Goal: Task Accomplishment & Management: Manage account settings

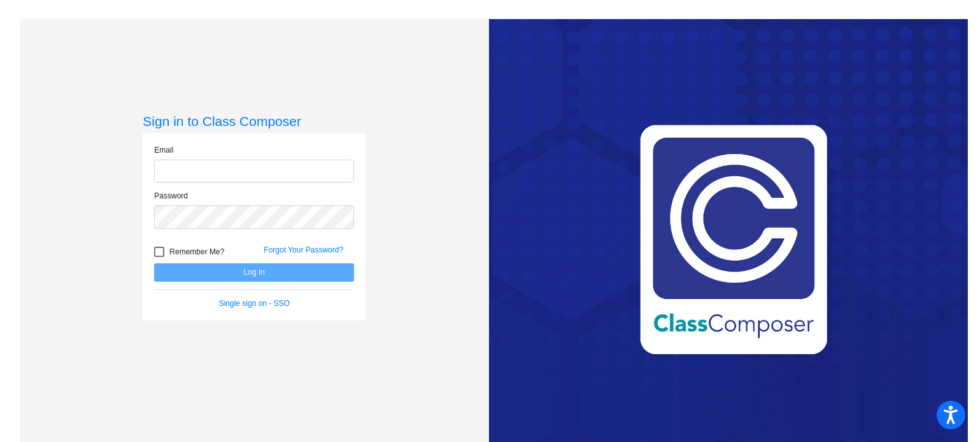
type input "[EMAIL_ADDRESS][DOMAIN_NAME]"
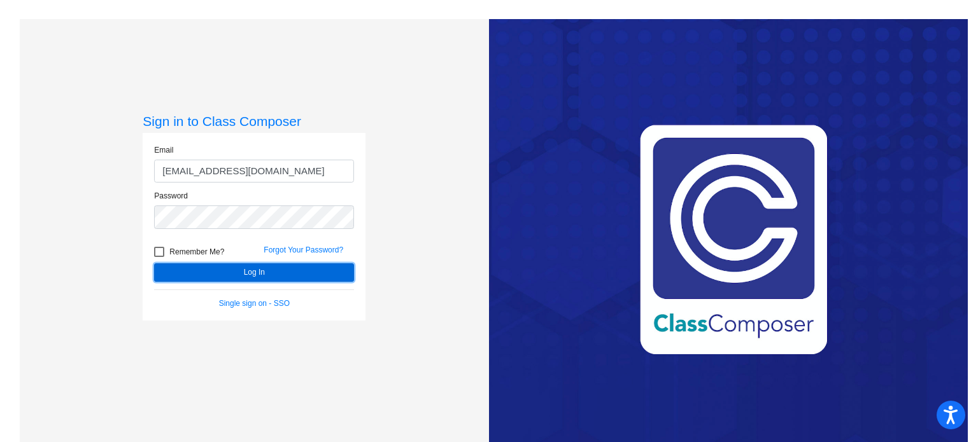
click at [220, 271] on button "Log In" at bounding box center [254, 273] width 200 height 18
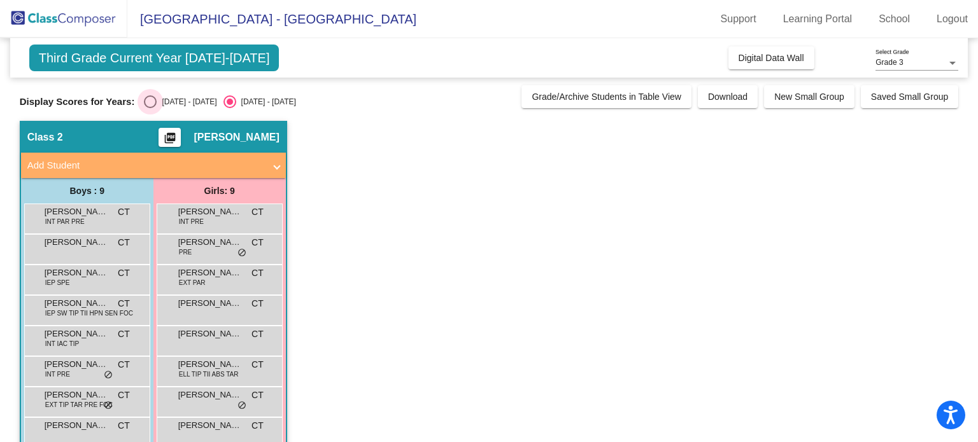
click at [152, 96] on div "Select an option" at bounding box center [150, 101] width 13 height 13
click at [150, 108] on input "[DATE] - [DATE]" at bounding box center [150, 108] width 1 height 1
radio input "true"
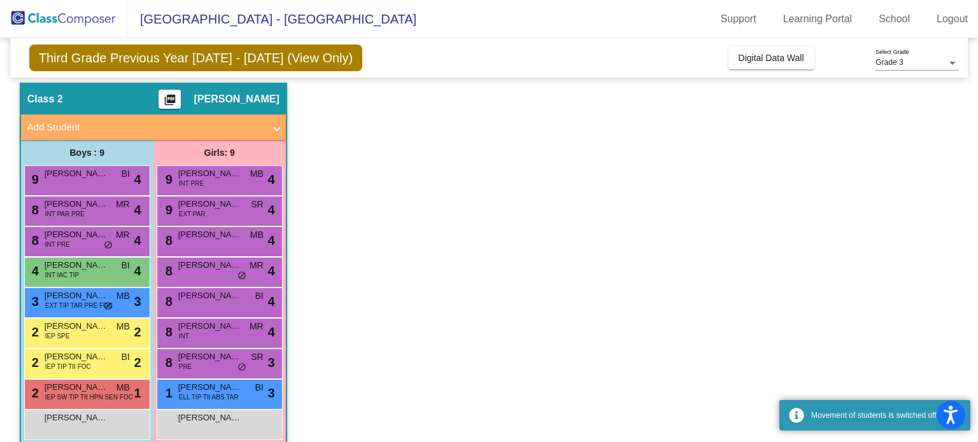
scroll to position [56, 0]
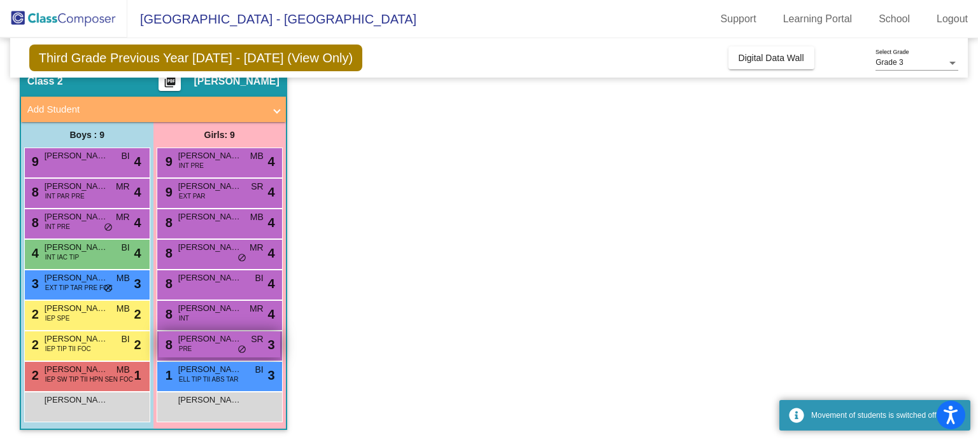
click at [234, 348] on div "8 [PERSON_NAME] PRE SR lock do_not_disturb_alt 3" at bounding box center [220, 345] width 122 height 26
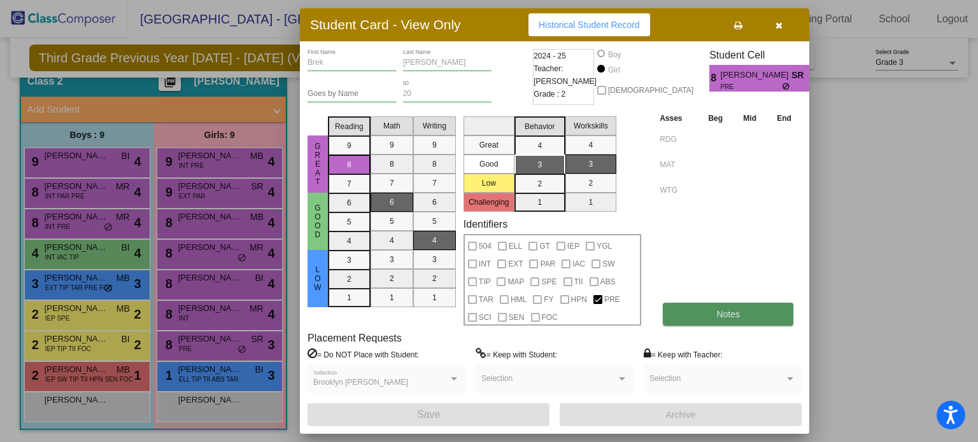
click at [703, 313] on button "Notes" at bounding box center [728, 314] width 131 height 23
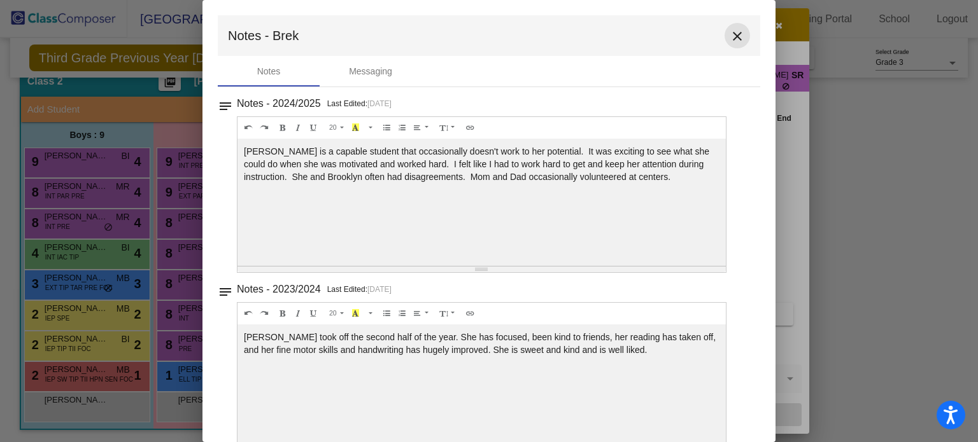
click at [733, 36] on mat-icon "close" at bounding box center [737, 36] width 15 height 15
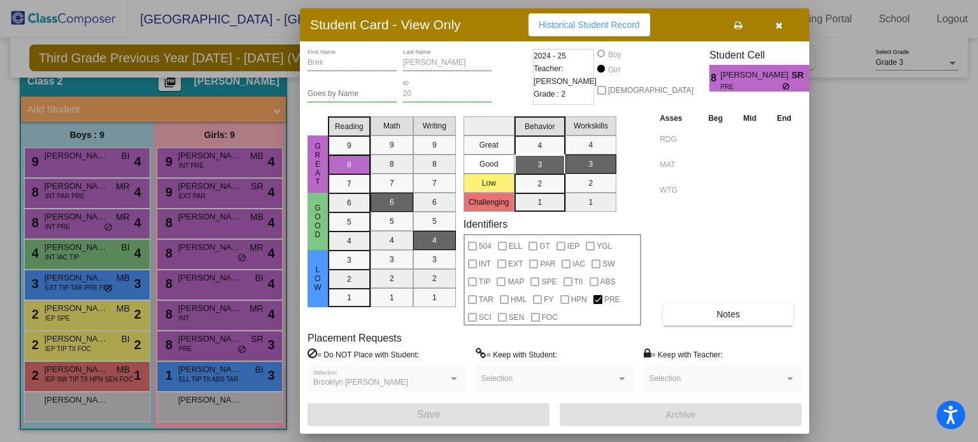
click at [779, 21] on icon "button" at bounding box center [778, 25] width 7 height 9
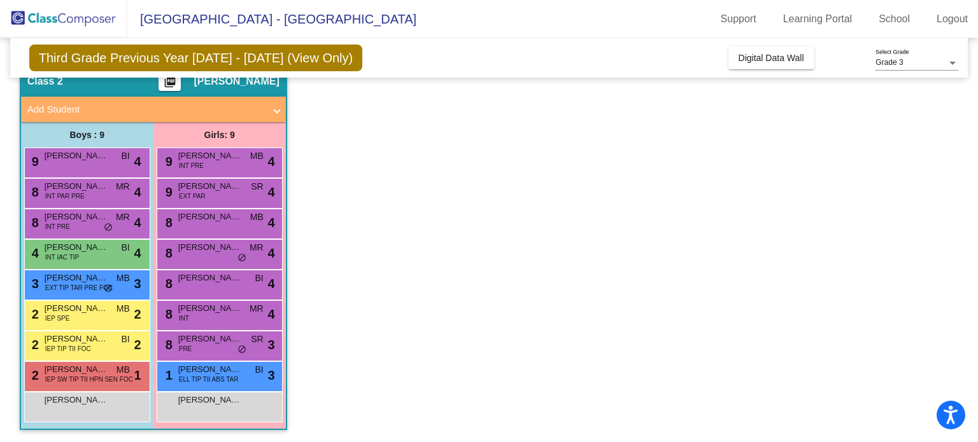
click at [863, 224] on app-classroom "Class 2 picture_as_pdf [PERSON_NAME] Add Student First Name Last Name Student I…" at bounding box center [489, 254] width 939 height 378
